Goal: Information Seeking & Learning: Learn about a topic

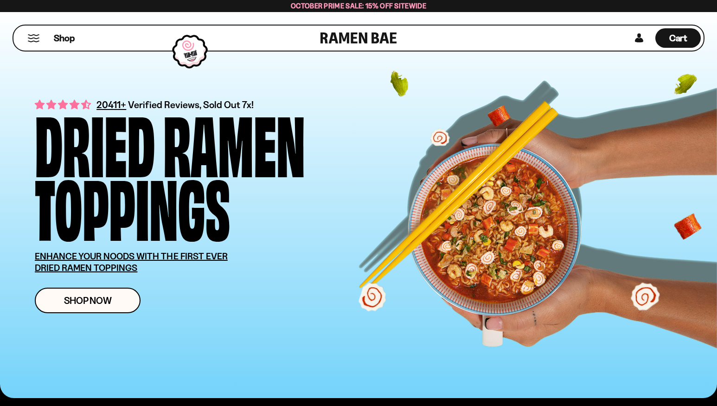
click at [41, 40] on div "Shop" at bounding box center [168, 38] width 304 height 25
click at [29, 40] on button "Mobile Menu Trigger" at bounding box center [33, 38] width 13 height 8
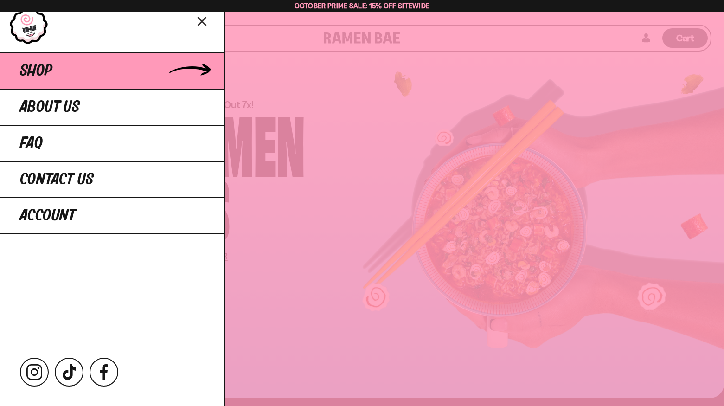
click at [60, 69] on link "Shop" at bounding box center [112, 70] width 224 height 36
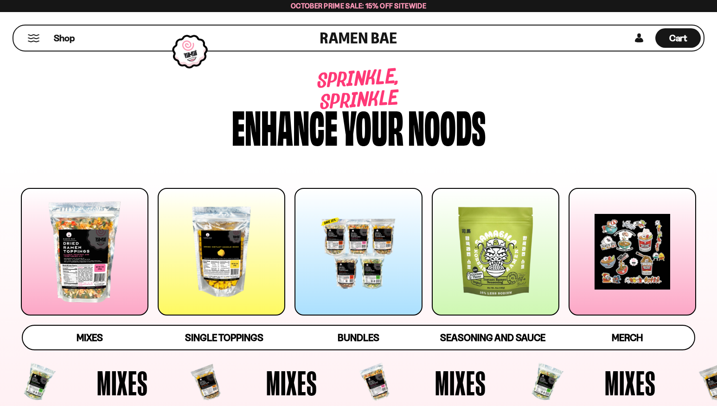
click at [40, 33] on div "Shop" at bounding box center [168, 38] width 304 height 25
click at [32, 36] on button "Mobile Menu Trigger" at bounding box center [33, 38] width 13 height 8
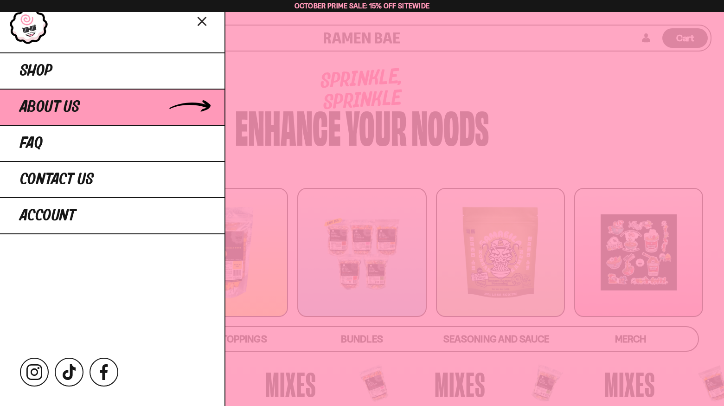
click at [49, 104] on span "About Us" at bounding box center [50, 107] width 60 height 17
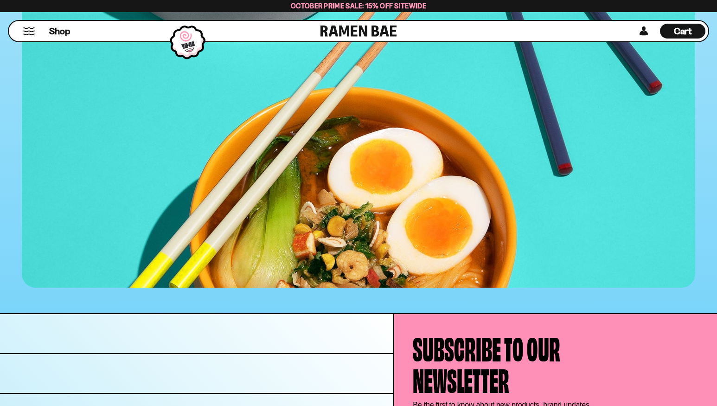
scroll to position [3692, 0]
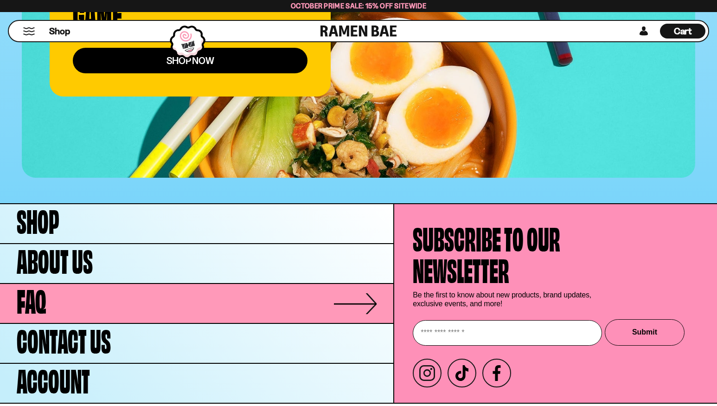
click at [60, 284] on link "FAQ" at bounding box center [196, 303] width 393 height 39
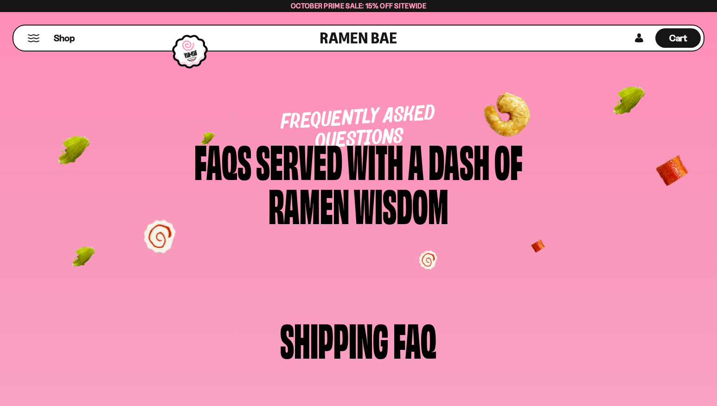
click at [548, 37] on div "Shop Cart D0381C2F-513E-4F90-8A41-6F0A75DCBAAA" at bounding box center [359, 38] width 692 height 27
click at [59, 37] on span "Shop" at bounding box center [64, 38] width 23 height 14
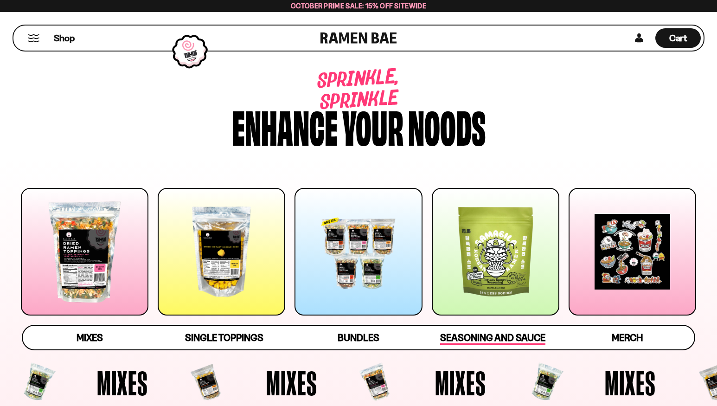
click at [531, 336] on span "Seasoning and Sauce" at bounding box center [492, 338] width 105 height 13
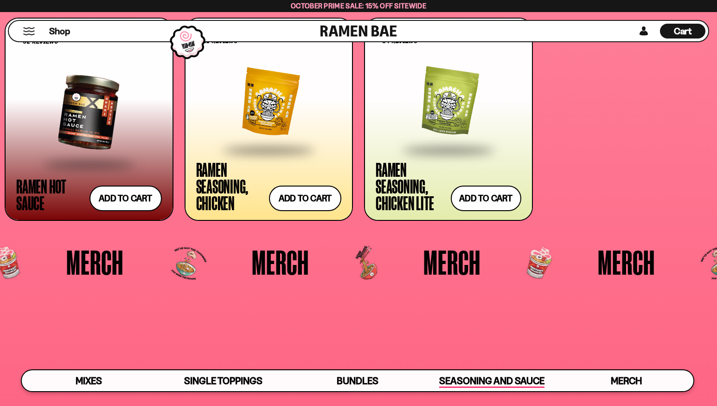
scroll to position [2317, 0]
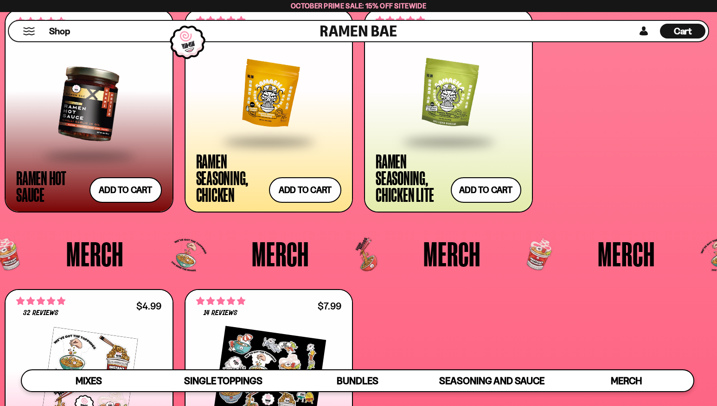
click at [56, 176] on div "Ramen Hot Sauce" at bounding box center [50, 185] width 69 height 33
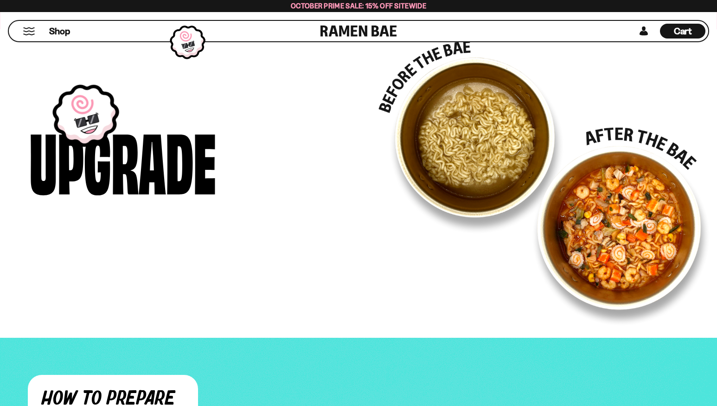
scroll to position [1800, 0]
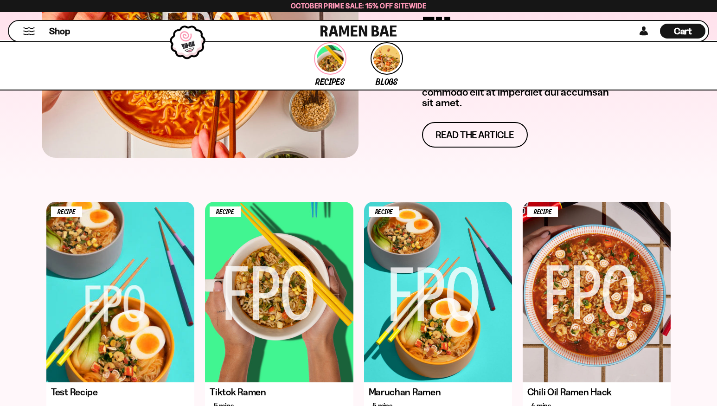
scroll to position [255, 0]
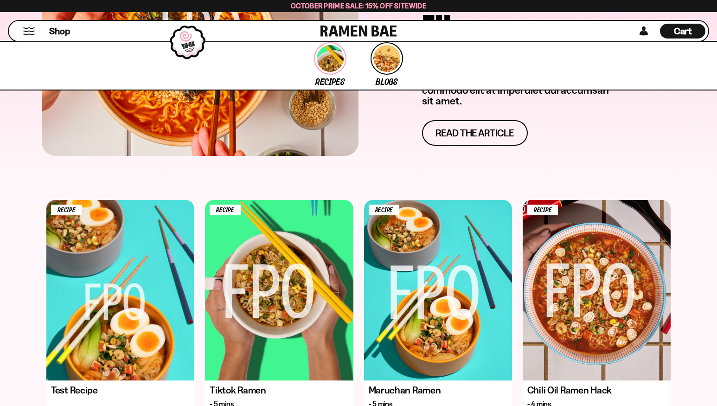
click at [323, 60] on span "link to Recipes" at bounding box center [330, 58] width 27 height 27
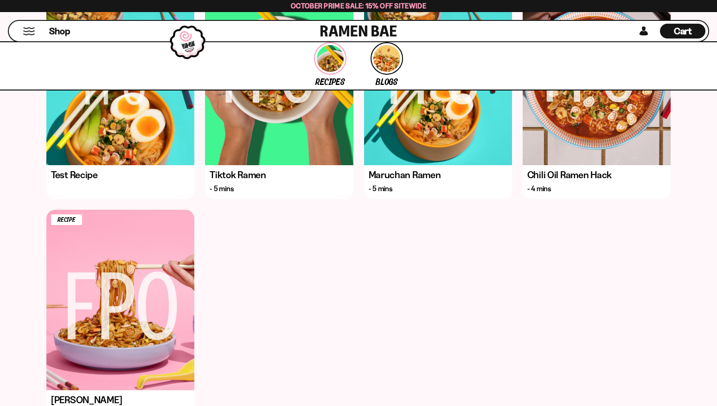
scroll to position [393, 0]
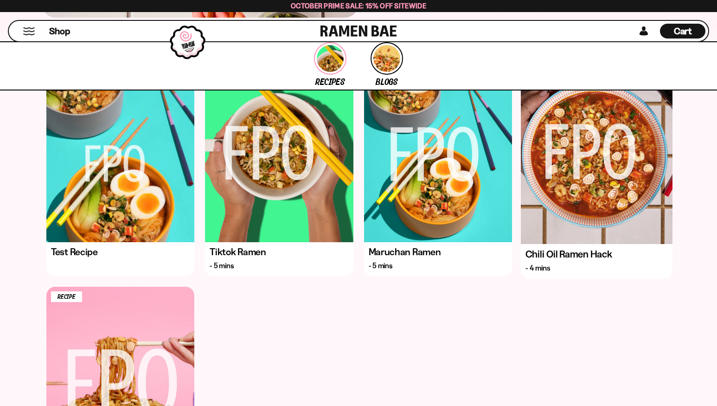
click at [573, 254] on span "Chili Oil Ramen Hack" at bounding box center [568, 254] width 87 height 10
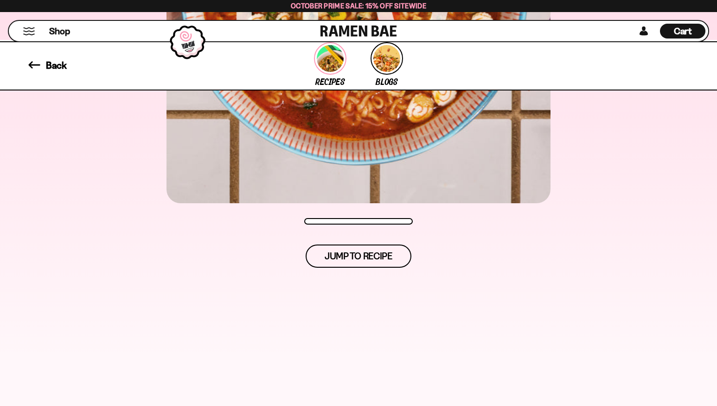
scroll to position [456, 0]
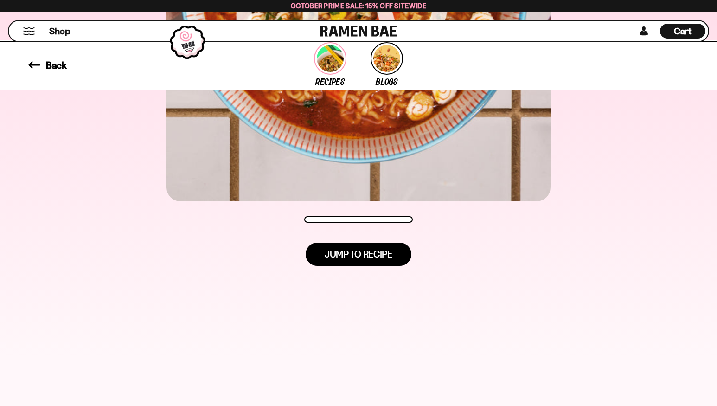
click at [386, 247] on link "Jump to recipe" at bounding box center [359, 254] width 106 height 23
click at [386, 251] on span "Jump to recipe" at bounding box center [359, 254] width 68 height 10
click at [386, 57] on span "link to Blogs" at bounding box center [386, 58] width 27 height 27
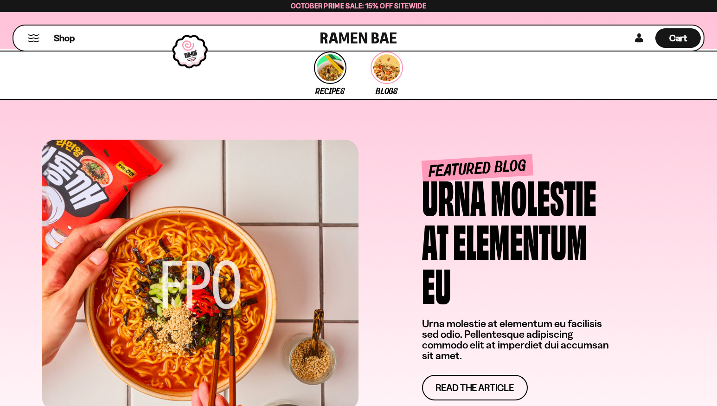
scroll to position [14, 0]
